Goal: Information Seeking & Learning: Learn about a topic

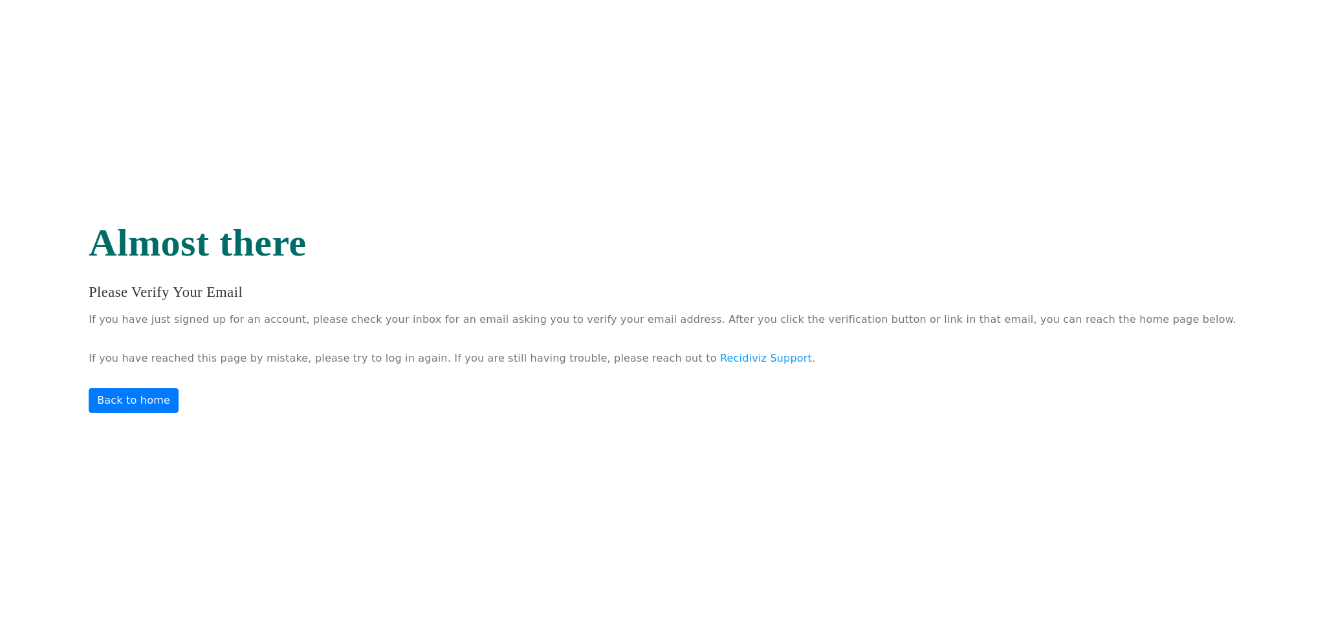
click at [179, 398] on link "Back to home" at bounding box center [134, 400] width 90 height 25
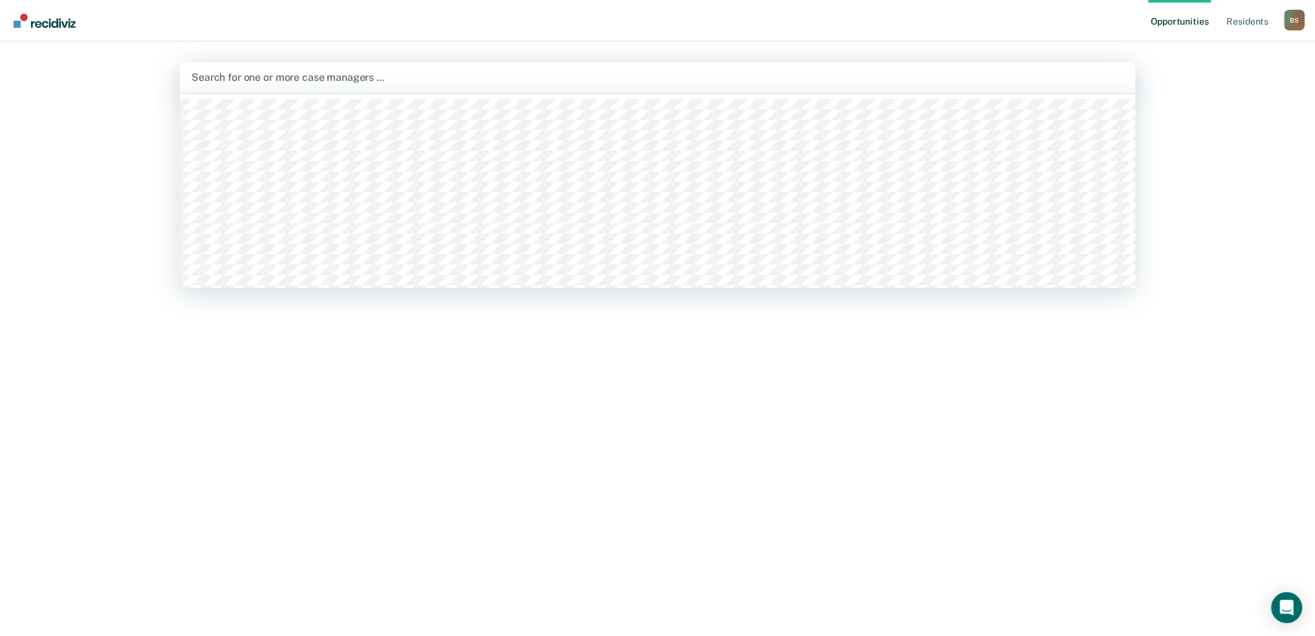
click at [261, 80] on div at bounding box center [657, 77] width 932 height 15
type input "s"
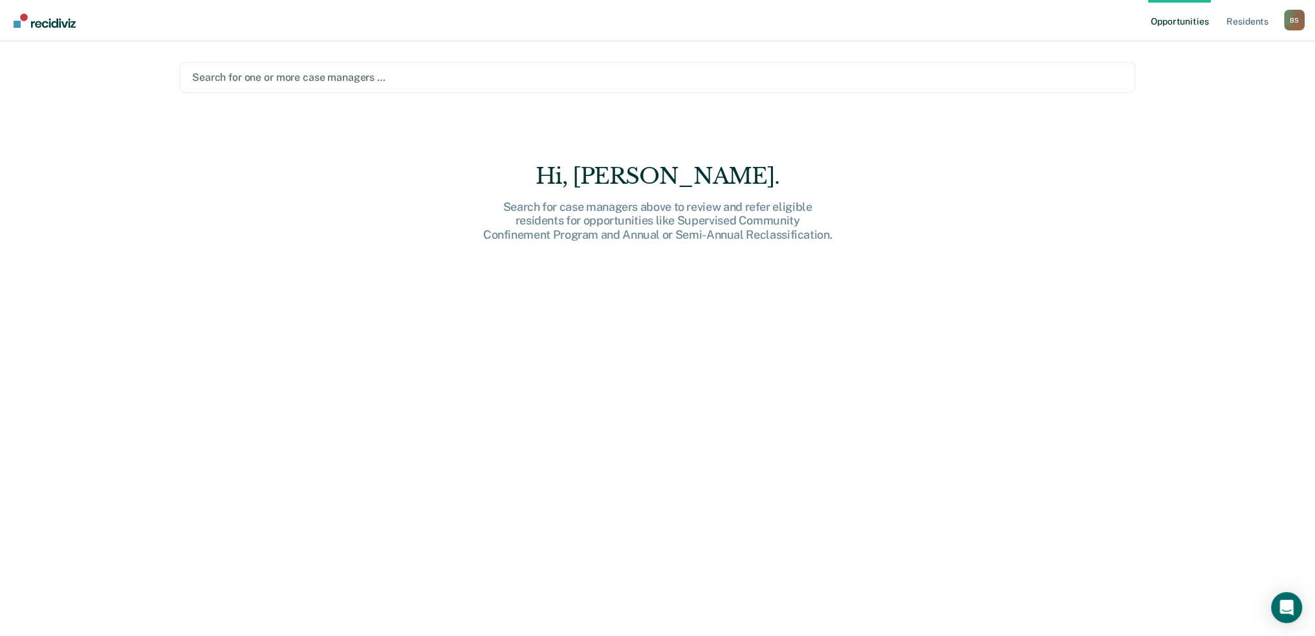
drag, startPoint x: 283, startPoint y: 73, endPoint x: 150, endPoint y: 82, distance: 132.9
click at [150, 82] on div "Opportunities Resident s Blakely, Shane B S Profile How it works Log Out Search…" at bounding box center [657, 318] width 1315 height 636
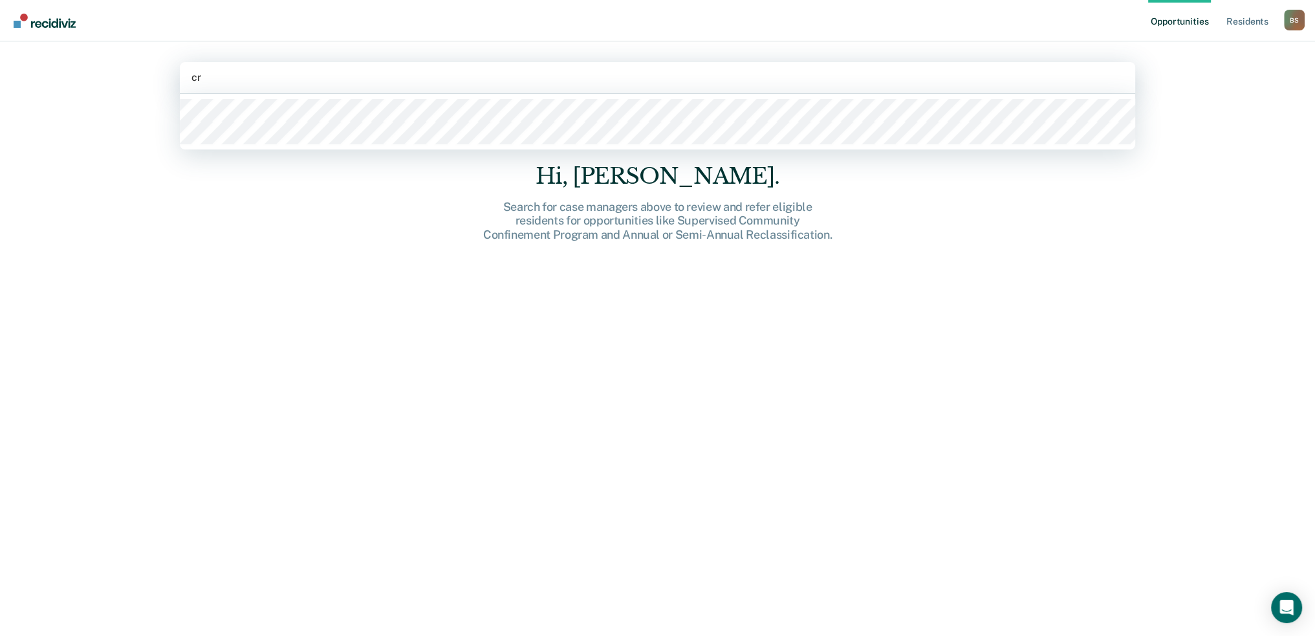
type input "cra"
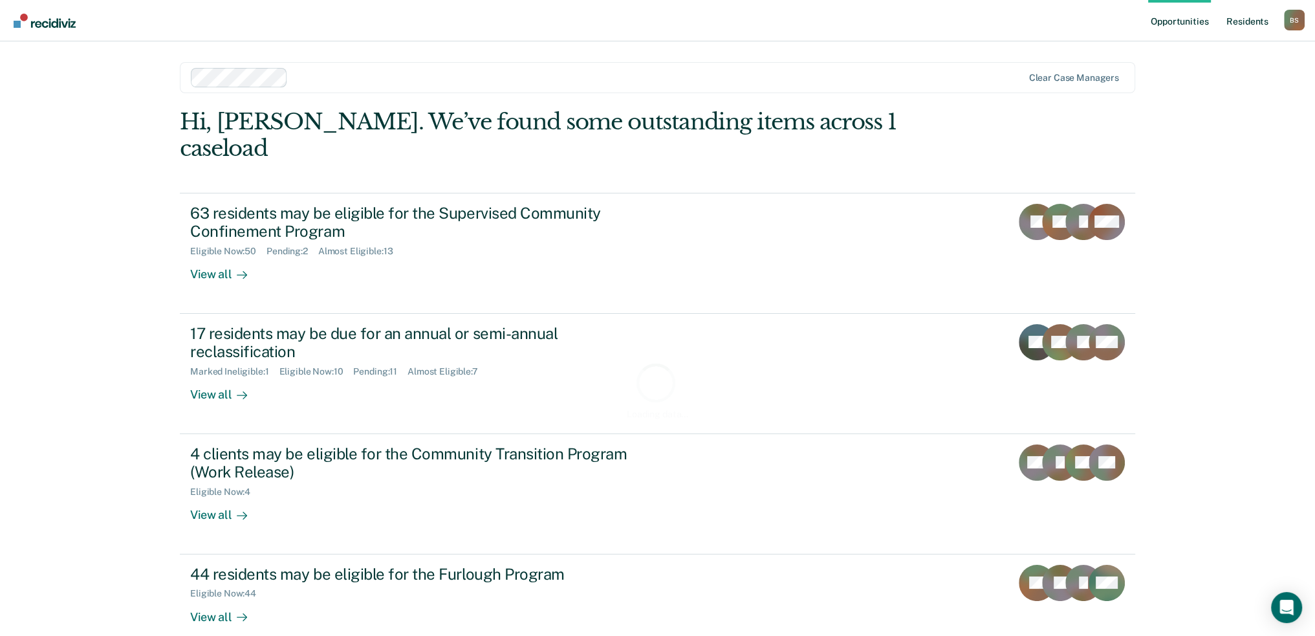
click at [1255, 23] on link "Resident s" at bounding box center [1247, 20] width 47 height 41
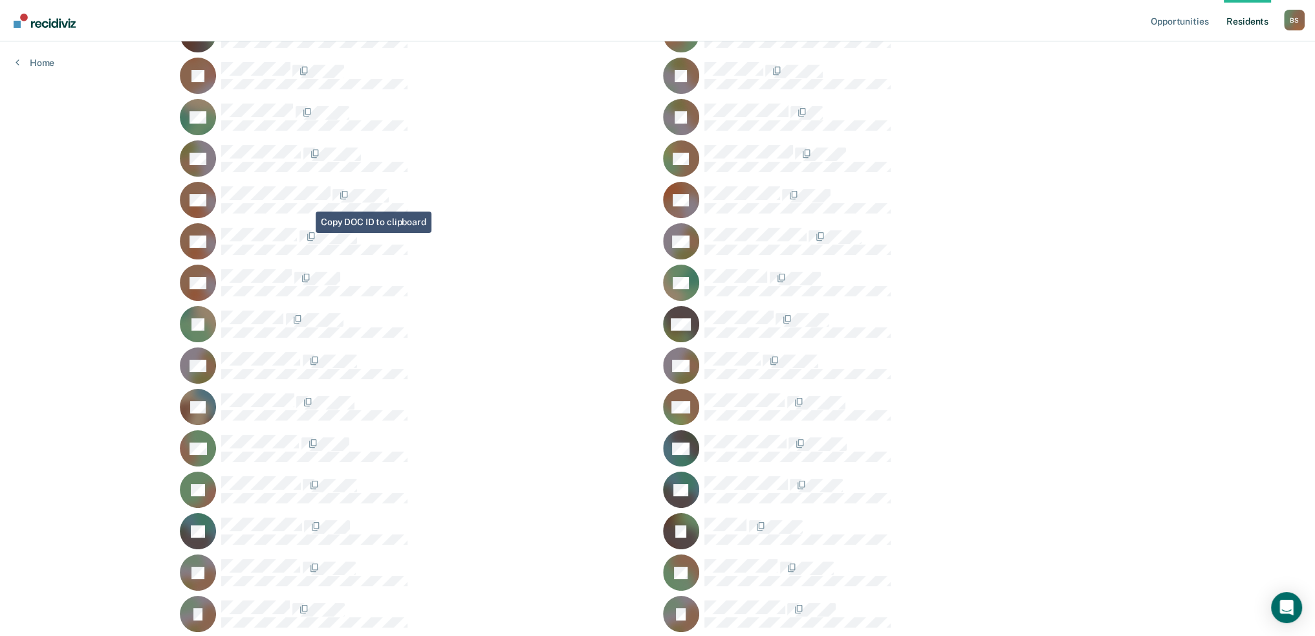
scroll to position [129, 0]
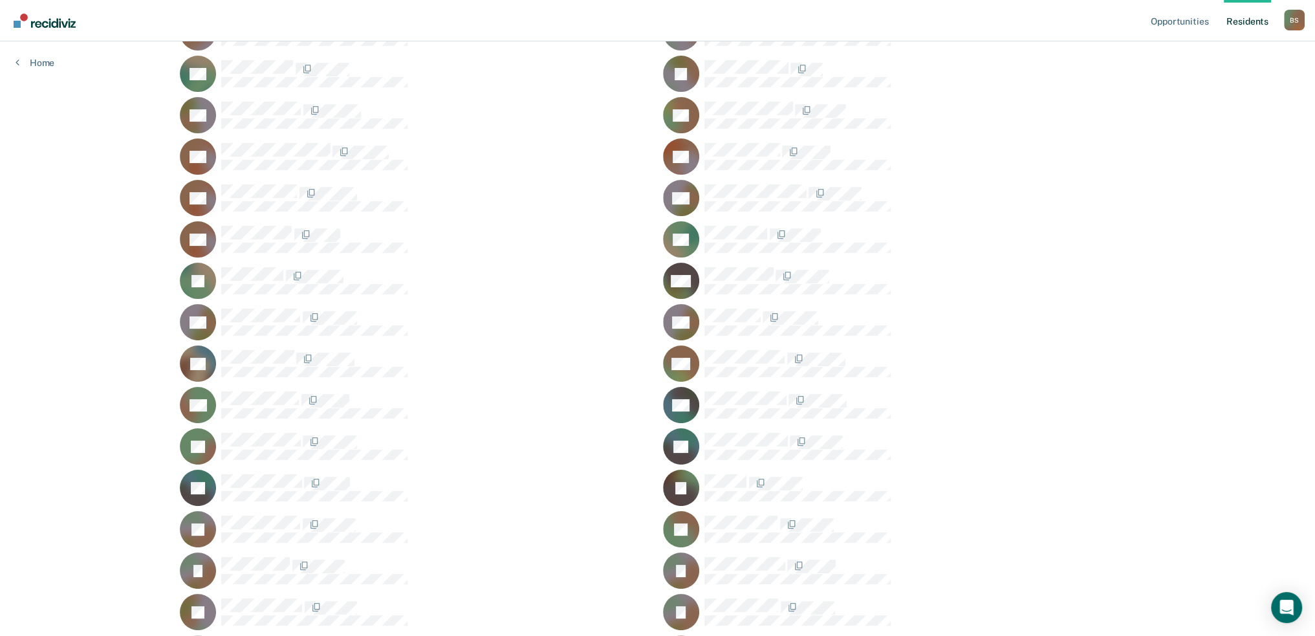
scroll to position [323, 0]
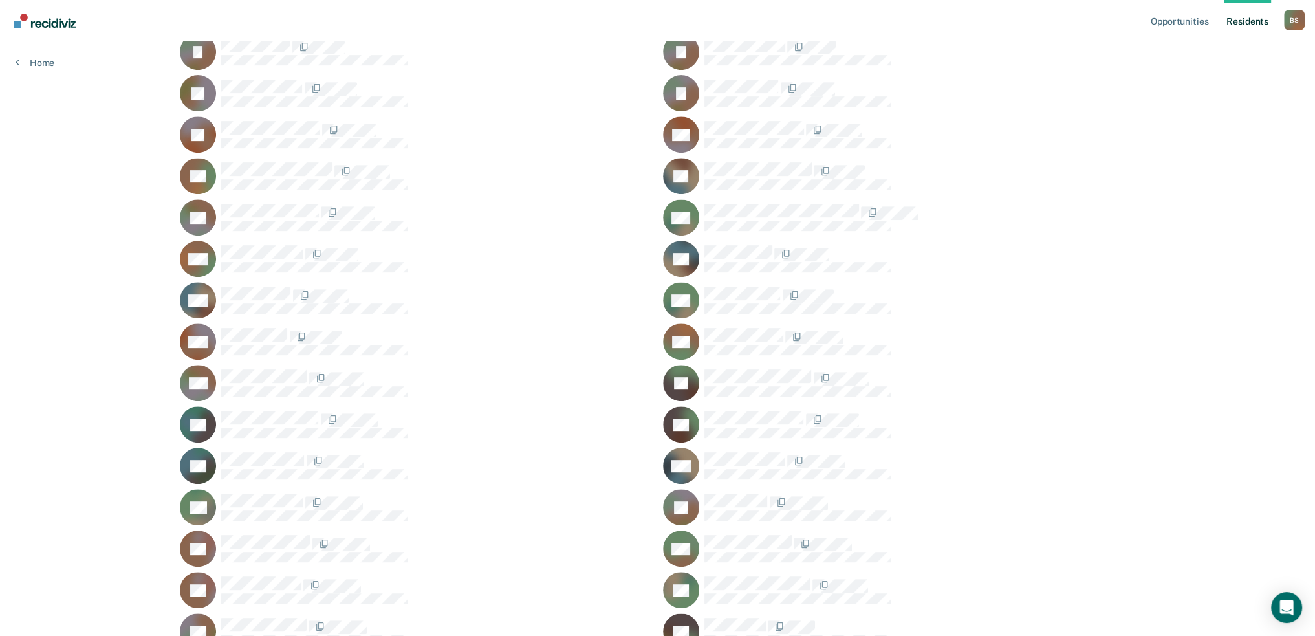
scroll to position [582, 0]
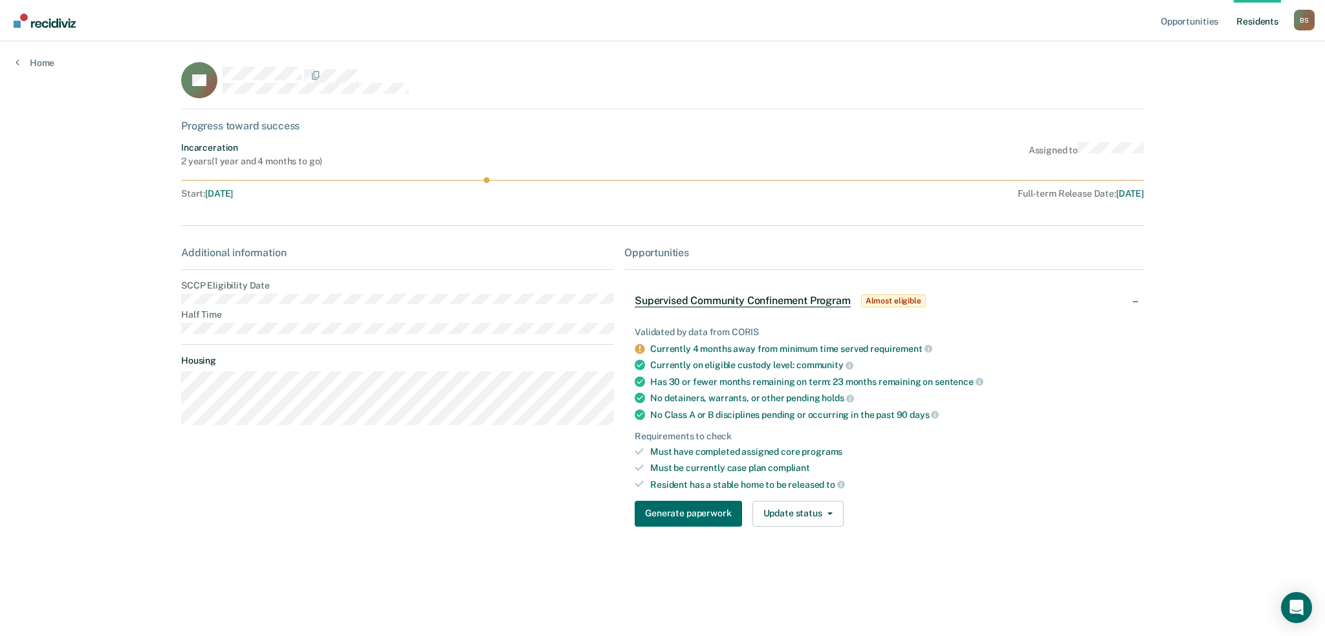
click at [177, 296] on main "JH Progress toward success Incarceration 2 years ( 1 year and 4 months to go ) …" at bounding box center [662, 322] width 993 height 563
drag, startPoint x: 180, startPoint y: 84, endPoint x: 176, endPoint y: 77, distance: 8.1
click at [180, 84] on main "JH Progress toward success Incarceration 2 years ( 1 year and 4 months to go ) …" at bounding box center [662, 322] width 993 height 563
